Goal: Find specific page/section: Find specific page/section

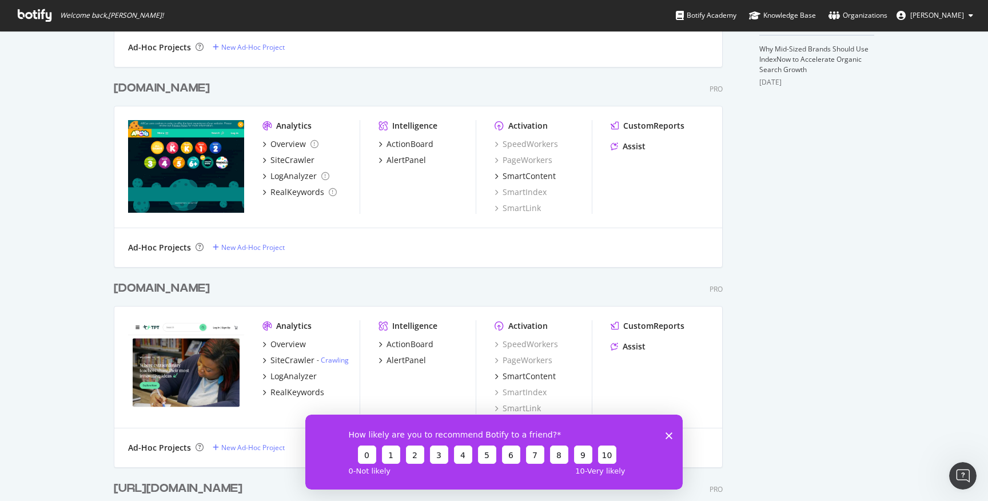
click at [210, 295] on div "[DOMAIN_NAME]" at bounding box center [162, 288] width 96 height 17
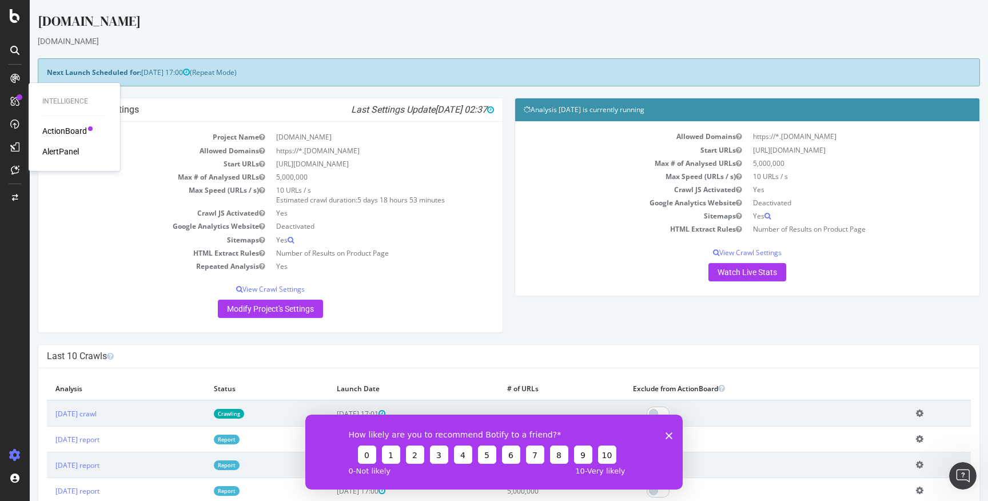
click at [63, 131] on div "ActionBoard" at bounding box center [64, 130] width 45 height 11
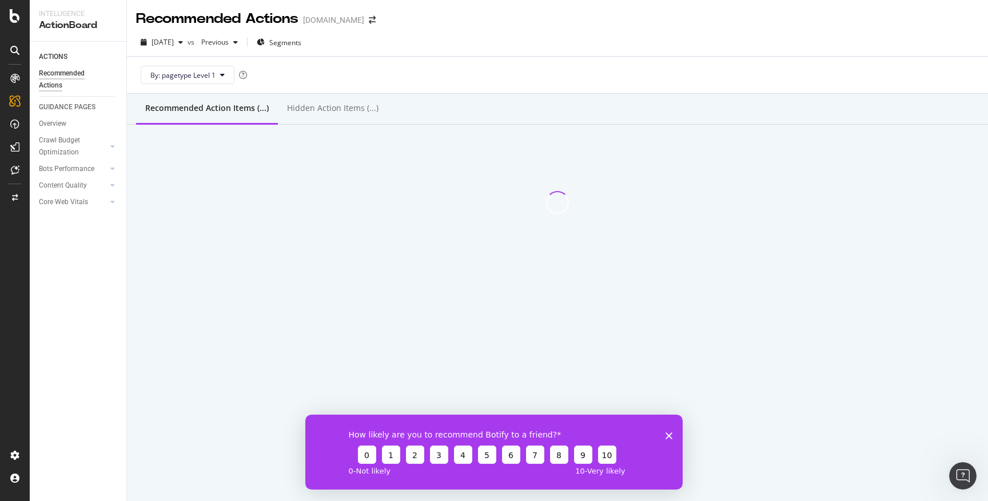
click at [670, 435] on icon "Close survey" at bounding box center [669, 435] width 7 height 7
